Goal: Information Seeking & Learning: Learn about a topic

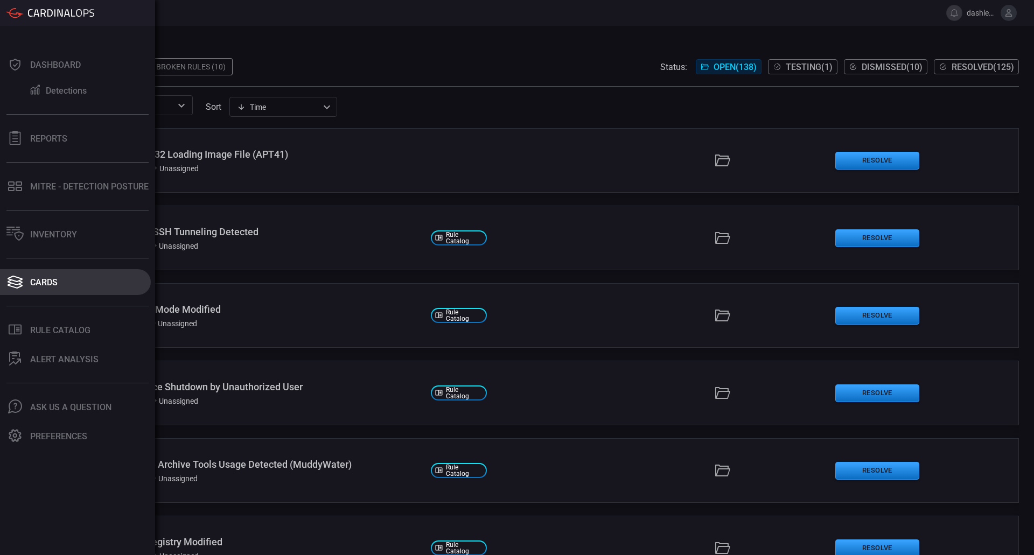
click at [46, 284] on div "Cards" at bounding box center [43, 282] width 27 height 10
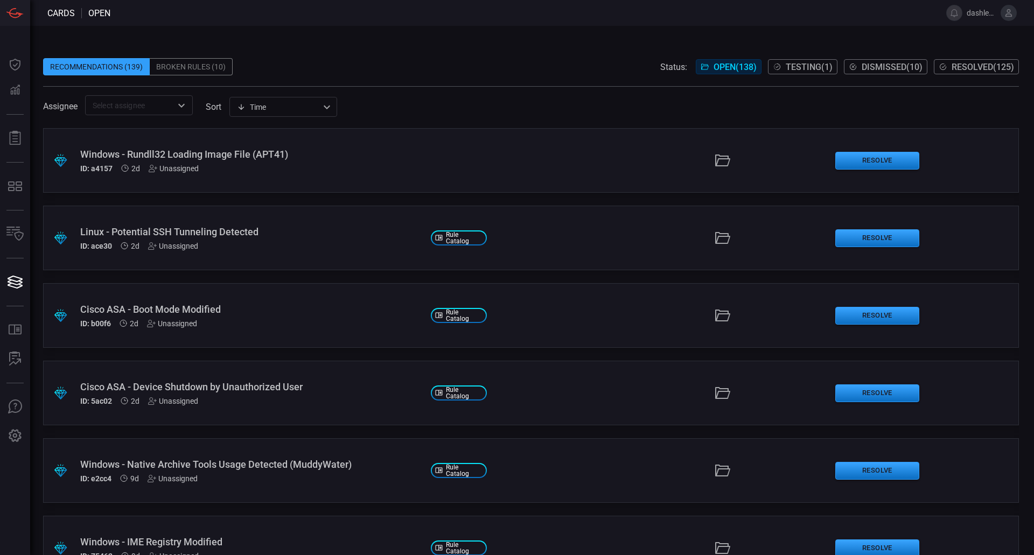
click at [629, 299] on div ".suggested_cards_icon{fill:url(#suggested_cards_icon);} Cisco ASA - Boot Mode M…" at bounding box center [530, 315] width 975 height 65
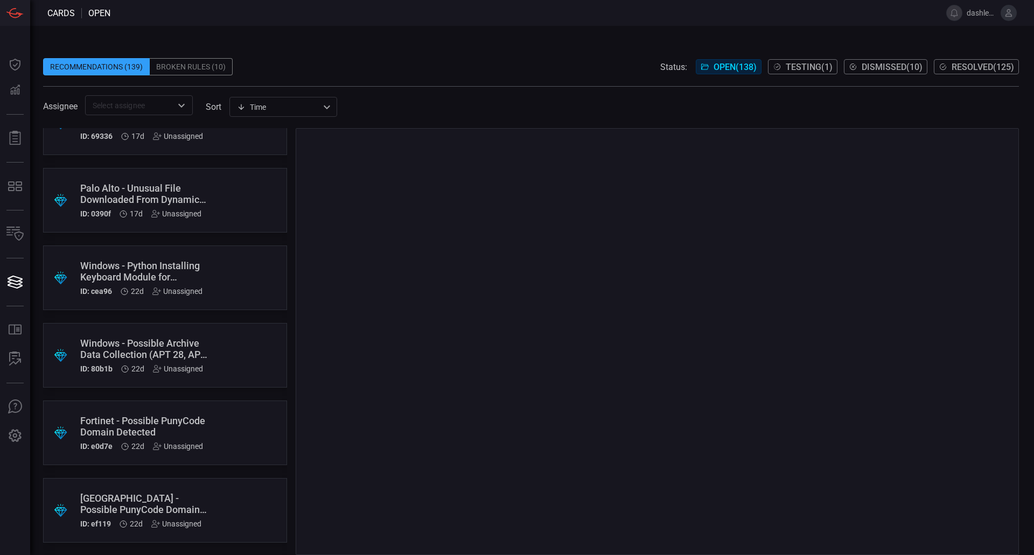
scroll to position [833, 0]
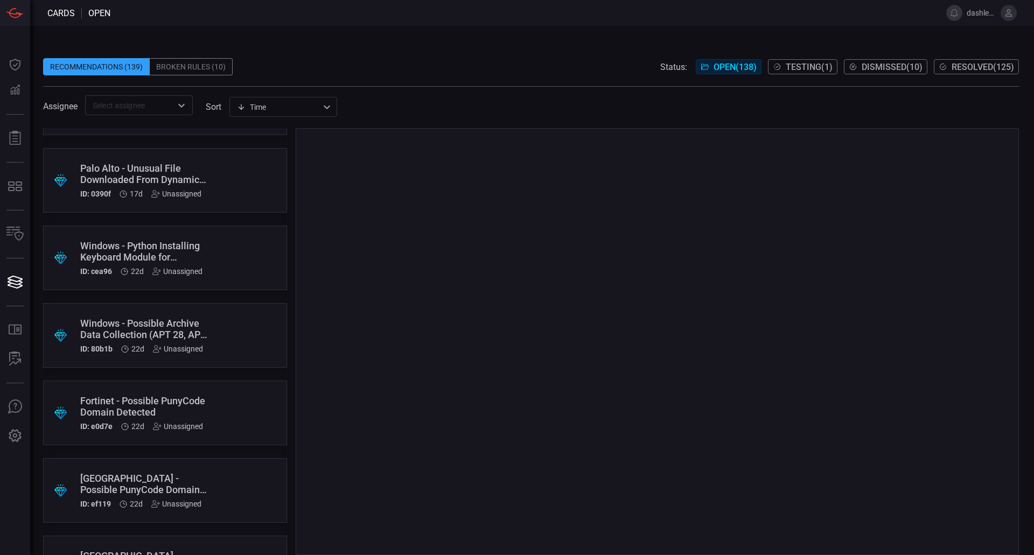
click at [153, 304] on div ".suggested_cards_icon{fill:url(#suggested_cards_icon);} Windows - Possible Arch…" at bounding box center [165, 335] width 244 height 65
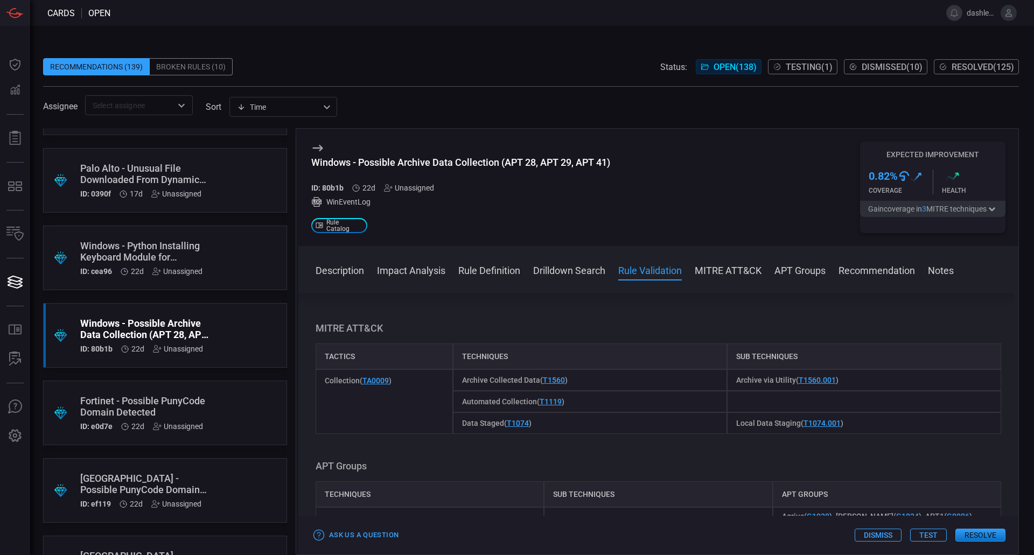
scroll to position [1245, 0]
click at [550, 383] on link "T1560" at bounding box center [554, 378] width 22 height 9
